Goal: Find specific page/section: Find specific page/section

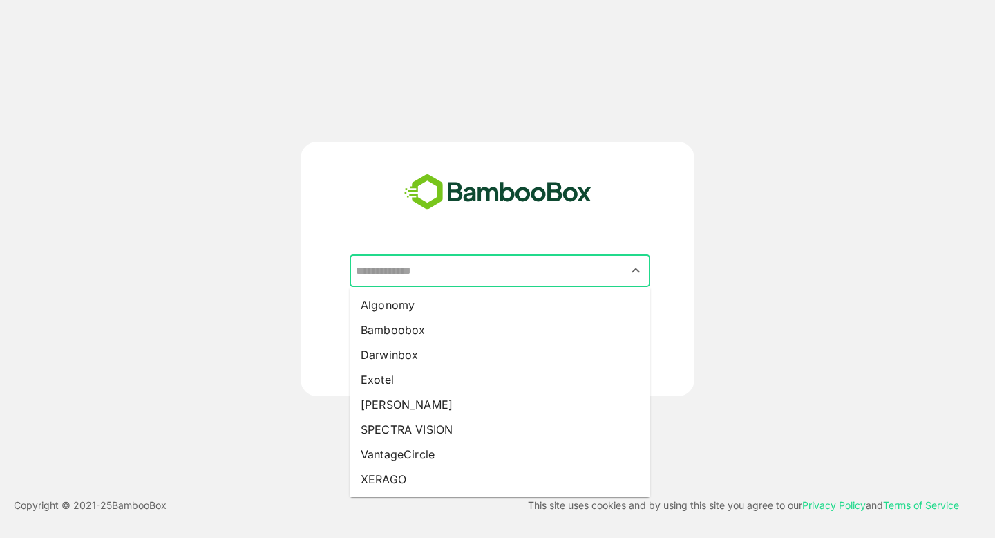
click at [386, 260] on input "text" at bounding box center [499, 271] width 295 height 26
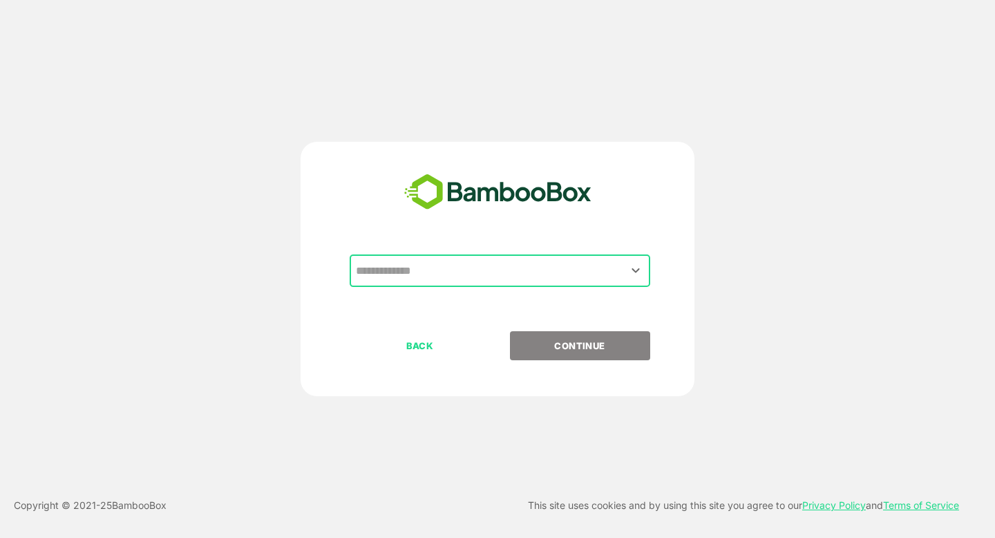
click at [427, 269] on input "text" at bounding box center [499, 271] width 295 height 26
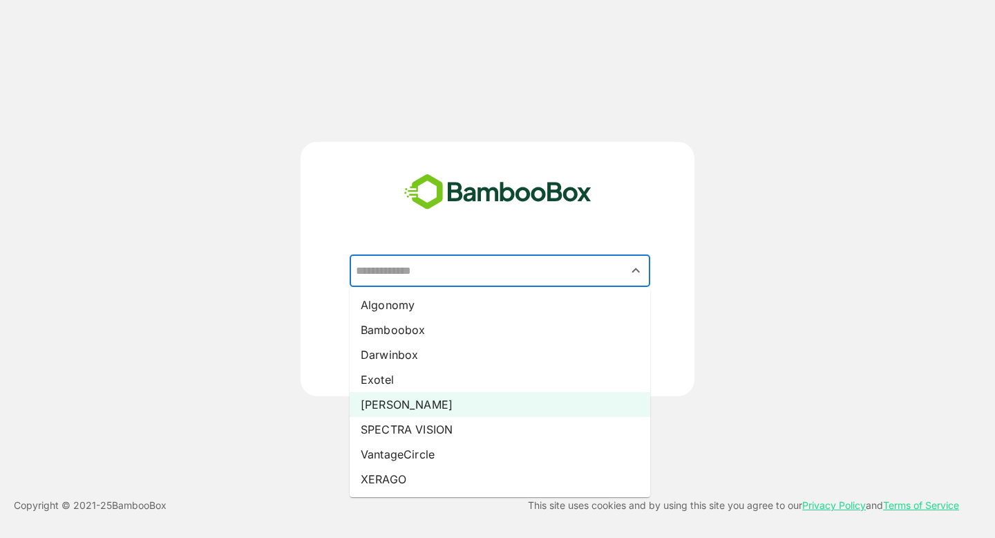
click at [434, 409] on li "Pando" at bounding box center [500, 404] width 301 height 25
type input "*****"
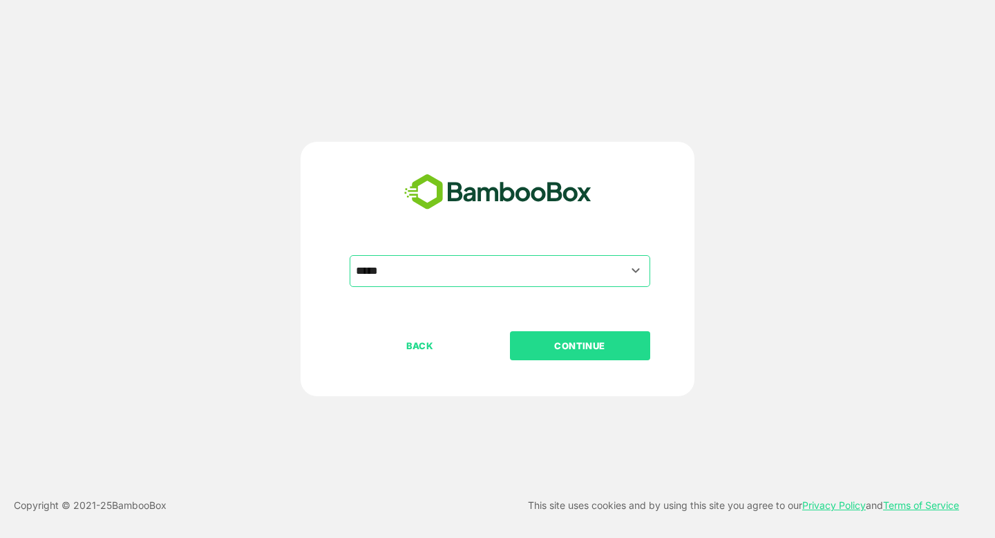
click at [567, 339] on p "CONTINUE" at bounding box center [580, 345] width 138 height 15
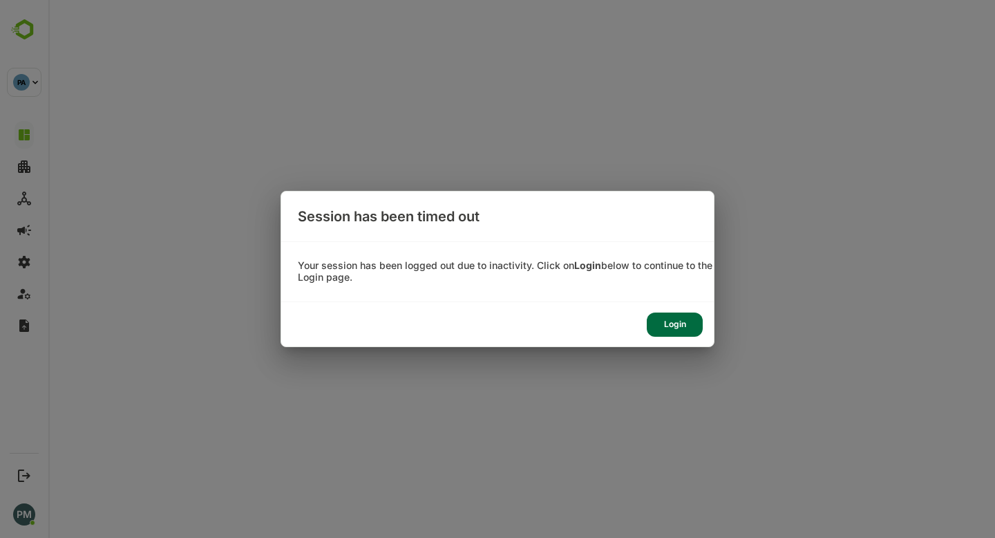
click at [677, 323] on div "Login" at bounding box center [675, 324] width 56 height 24
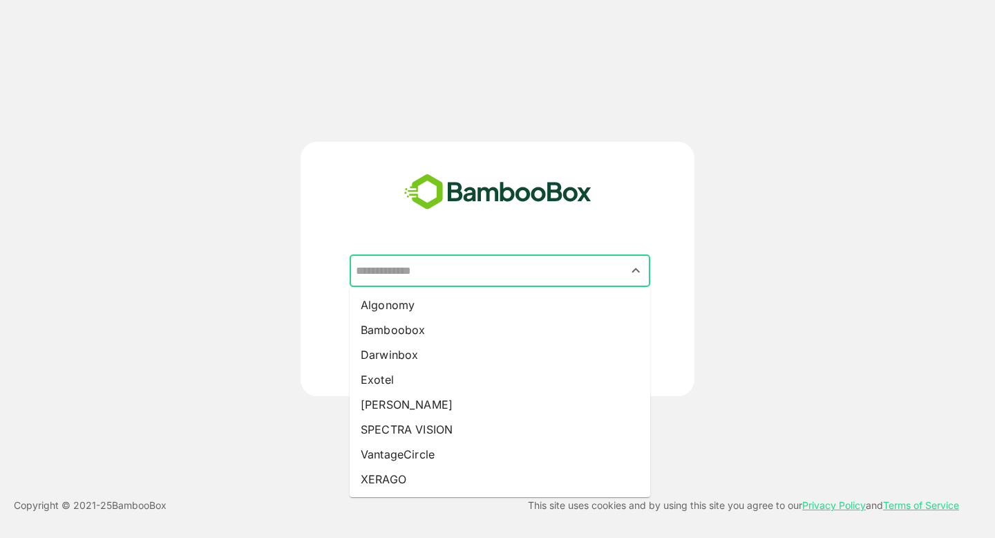
click at [556, 269] on input "text" at bounding box center [499, 271] width 295 height 26
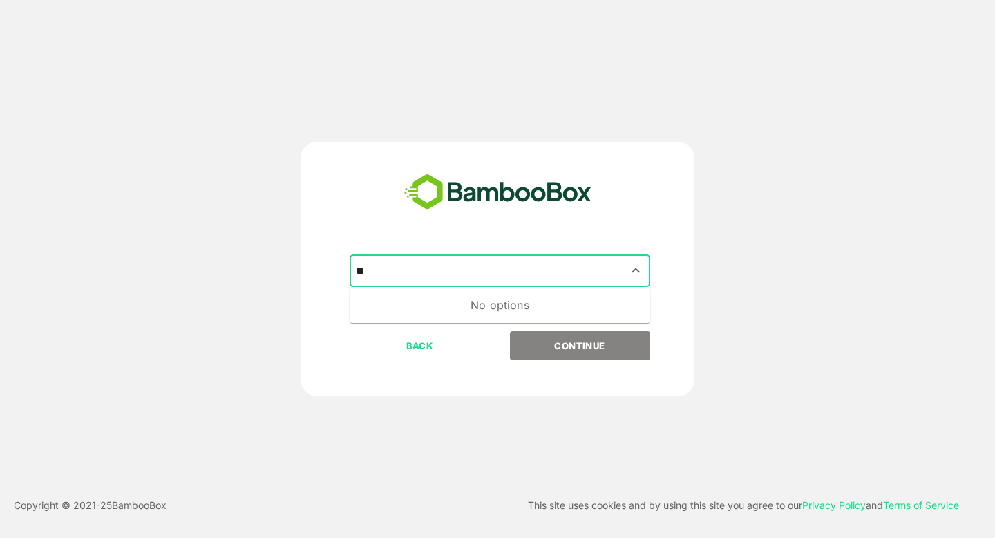
type input "*"
type input "********"
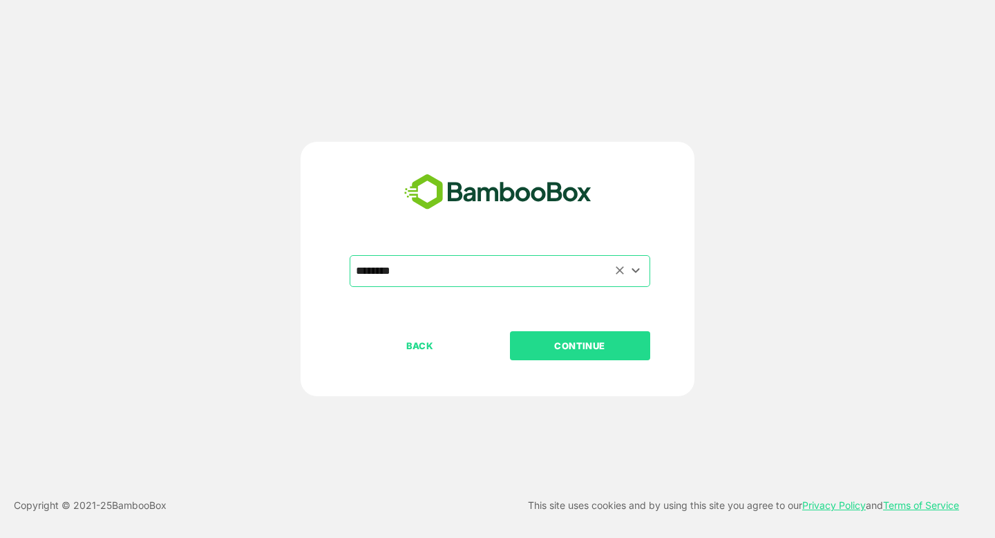
click at [510, 331] on button "CONTINUE" at bounding box center [580, 345] width 140 height 29
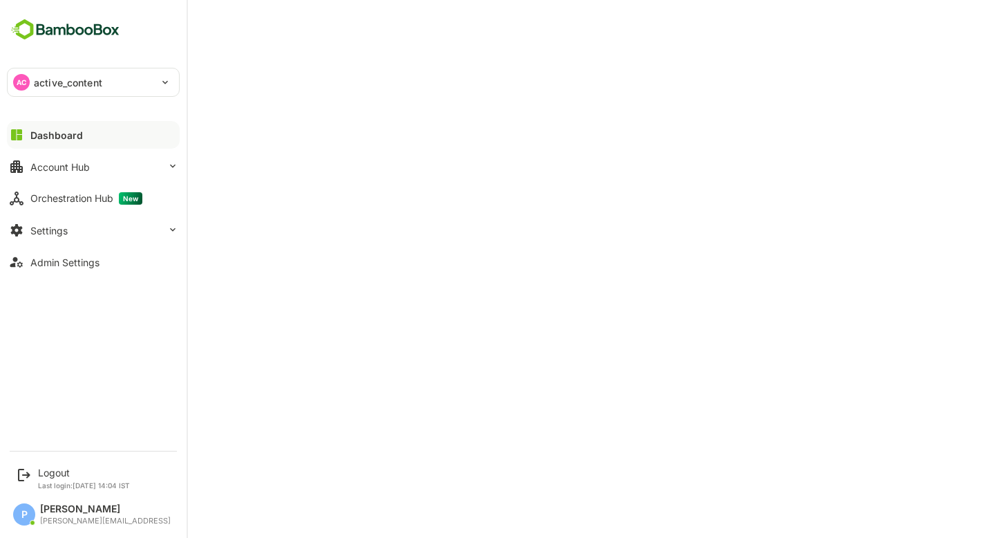
click at [84, 83] on p "active_content" at bounding box center [68, 82] width 68 height 15
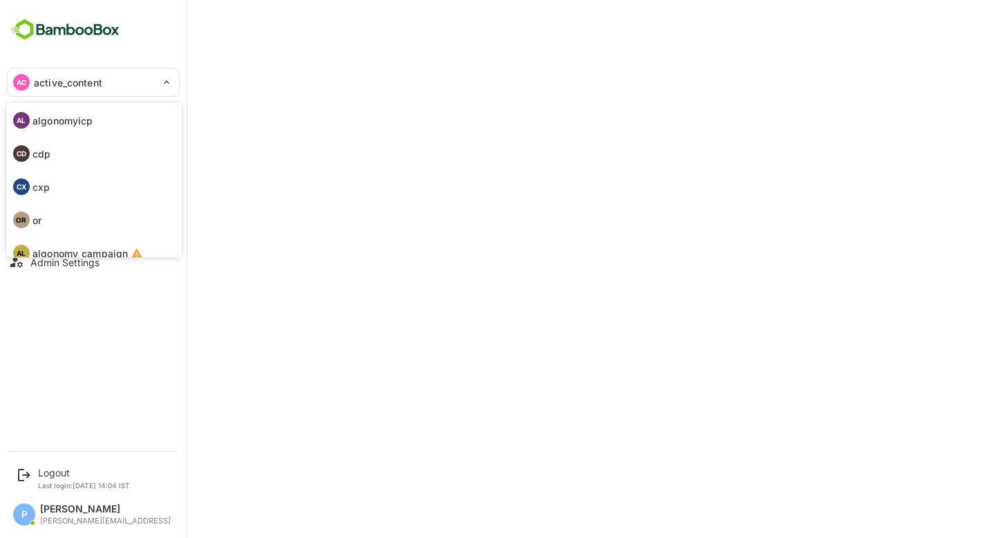
scroll to position [80, 0]
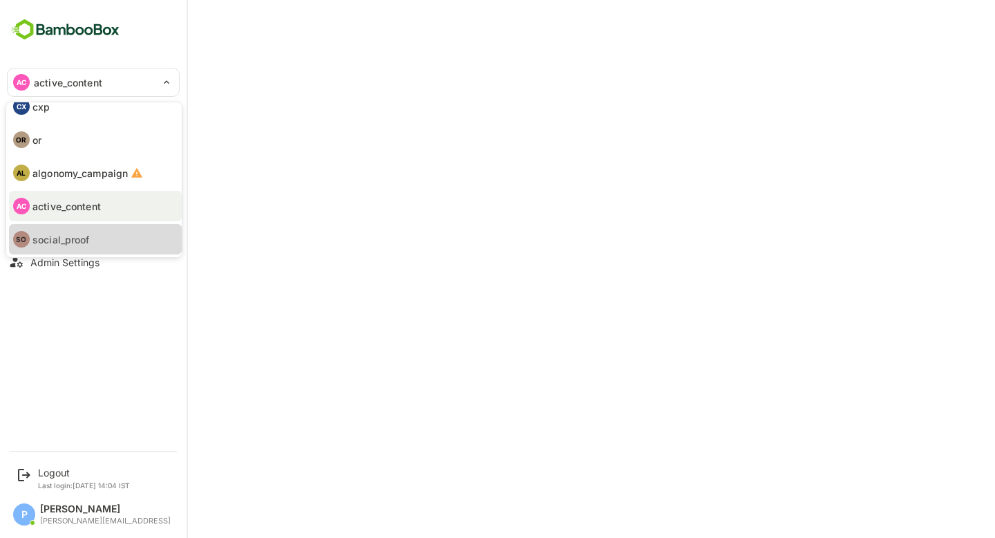
click at [102, 244] on li "SO social_proof" at bounding box center [95, 239] width 173 height 30
type input "**********"
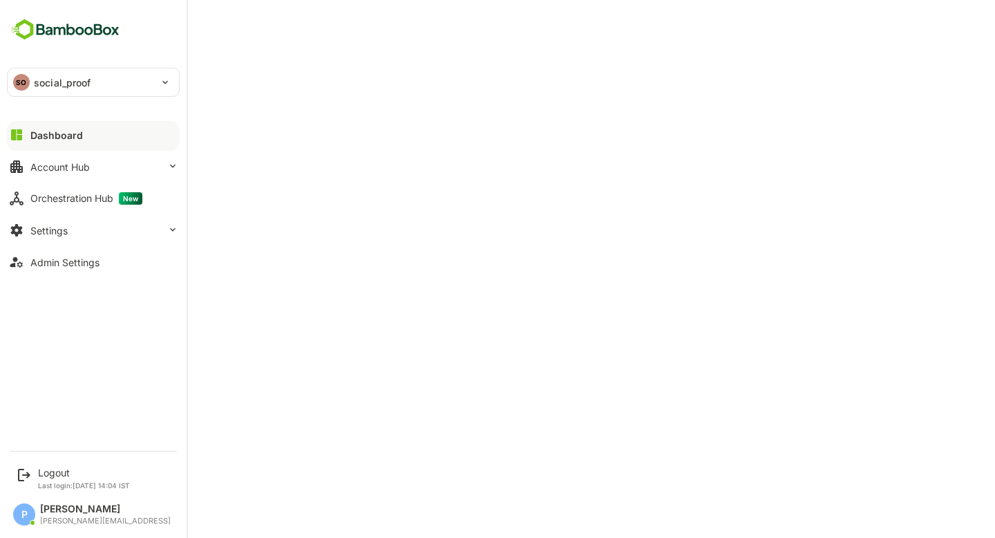
click at [102, 86] on div "SO social_proof" at bounding box center [85, 82] width 155 height 28
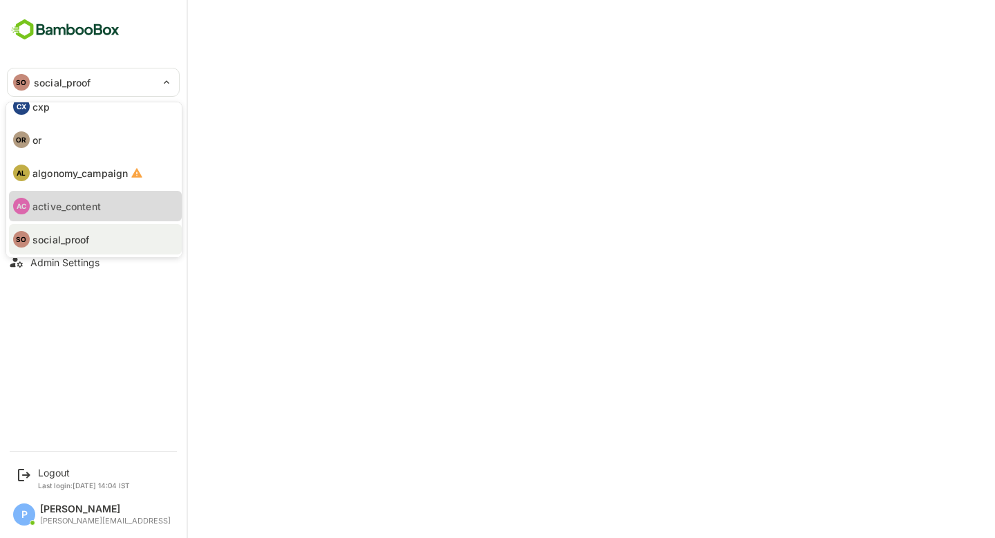
click at [90, 216] on li "AC active_content" at bounding box center [95, 206] width 173 height 30
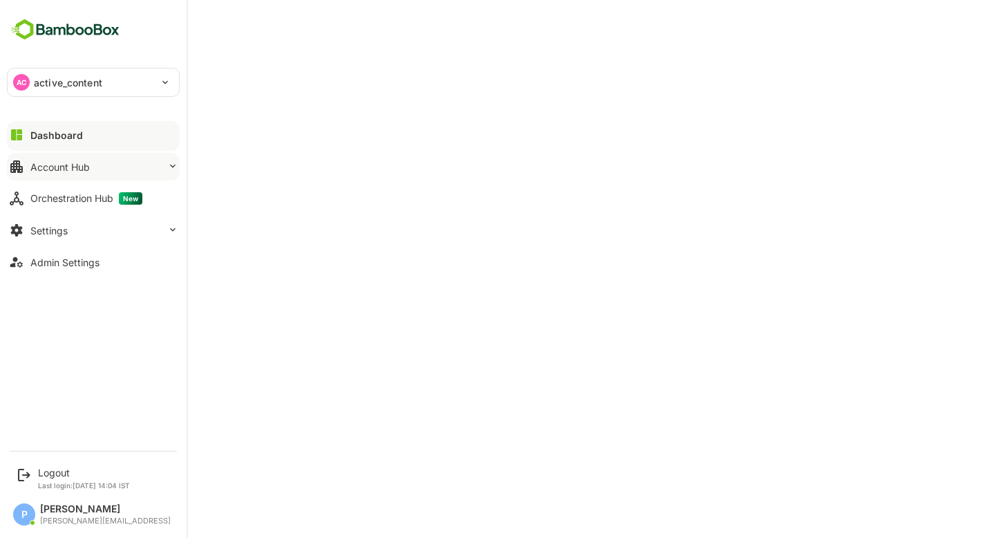
click at [128, 167] on button "Account Hub" at bounding box center [93, 167] width 173 height 28
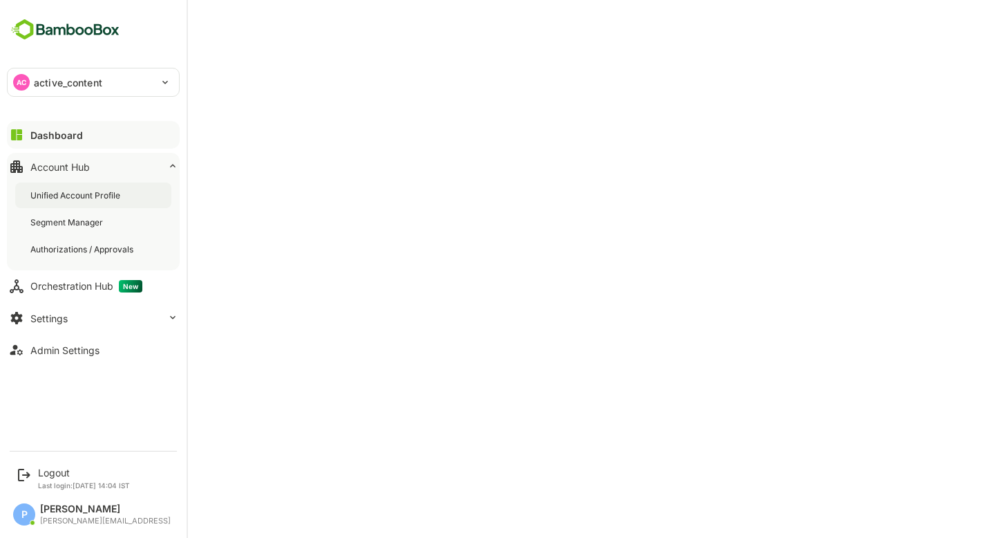
click at [123, 194] on div "Unified Account Profile" at bounding box center [76, 195] width 93 height 12
click at [84, 197] on div "Unified Account Profile" at bounding box center [77, 195] width 95 height 12
click at [151, 81] on div "AC active_content" at bounding box center [85, 82] width 155 height 28
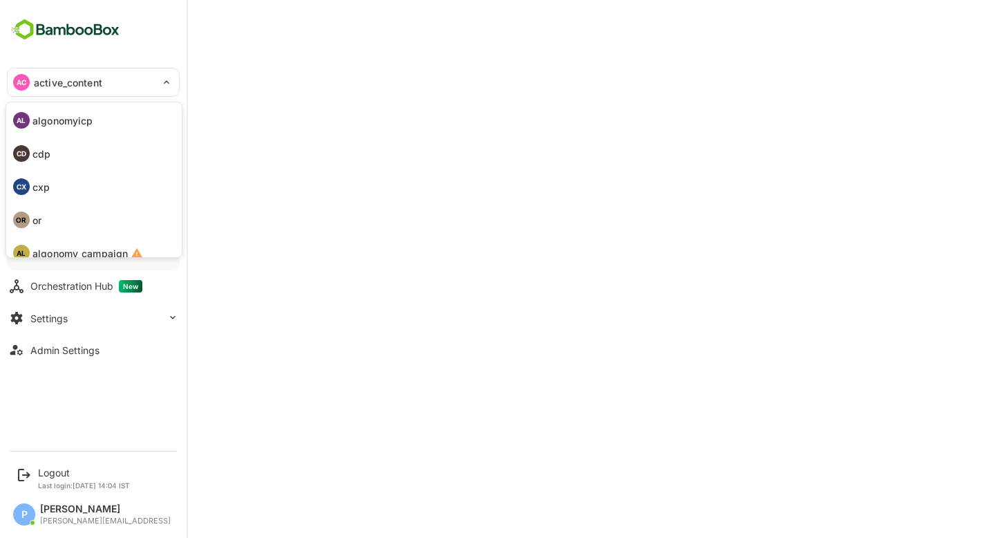
scroll to position [80, 0]
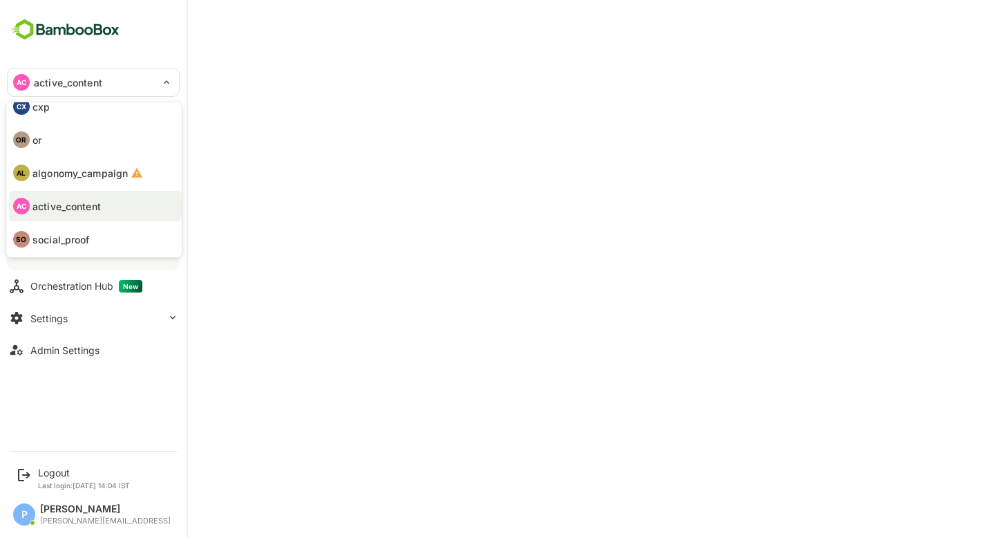
click at [495, 29] on div at bounding box center [497, 269] width 995 height 538
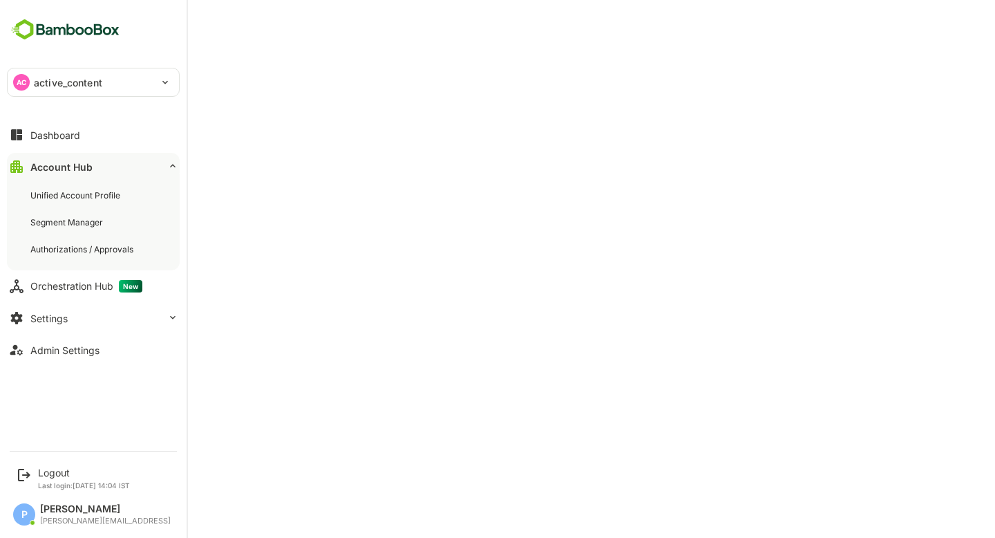
click at [61, 84] on p "active_content" at bounding box center [68, 82] width 68 height 15
click at [83, 199] on div "Unified Account Profile" at bounding box center [76, 195] width 93 height 12
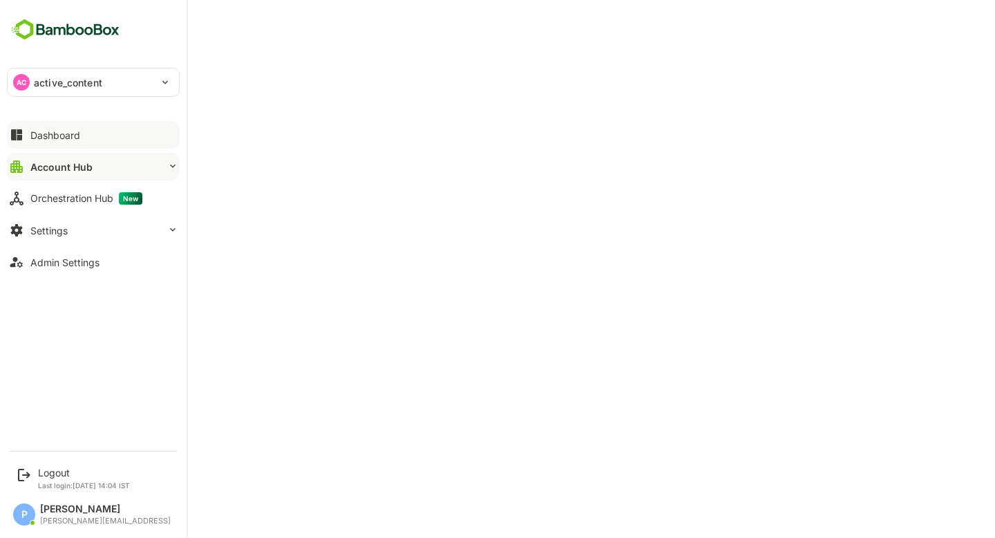
click at [75, 126] on button "Dashboard" at bounding box center [93, 135] width 173 height 28
click at [62, 135] on div "Dashboard" at bounding box center [56, 135] width 53 height 12
